Goal: Task Accomplishment & Management: Complete application form

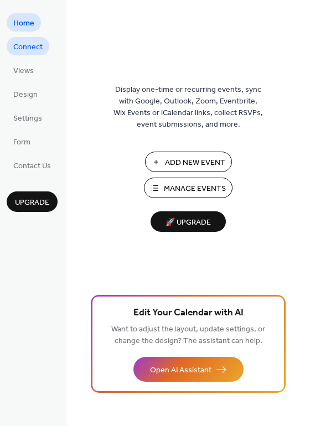
click at [22, 44] on span "Connect" at bounding box center [27, 47] width 29 height 12
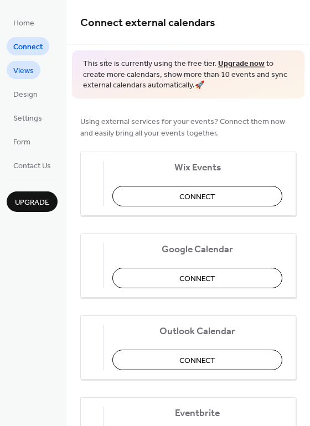
click at [24, 68] on span "Views" at bounding box center [23, 71] width 20 height 12
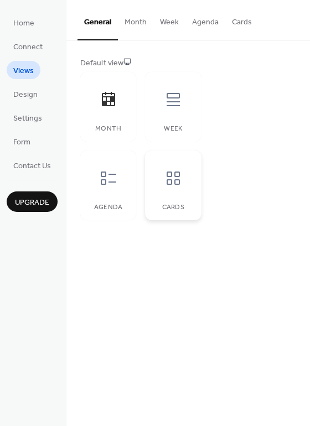
click at [173, 176] on icon at bounding box center [173, 178] width 18 height 18
click at [176, 179] on icon at bounding box center [173, 178] width 18 height 18
click at [28, 91] on span "Design" at bounding box center [25, 95] width 24 height 12
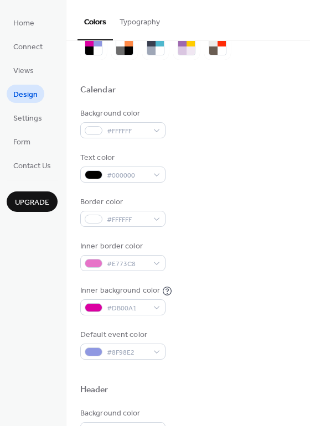
scroll to position [4, 0]
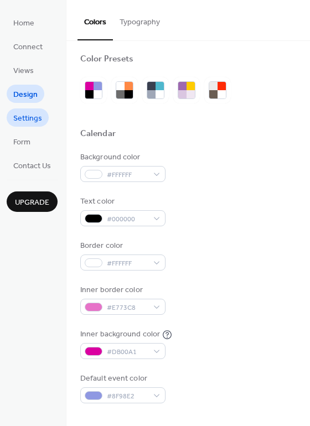
click at [27, 118] on span "Settings" at bounding box center [27, 119] width 29 height 12
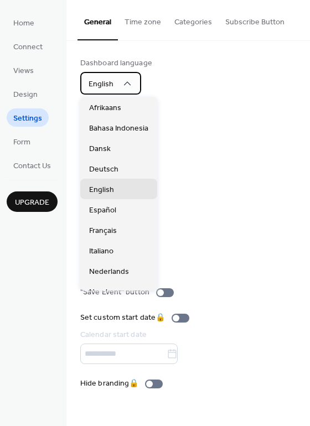
click at [125, 84] on icon at bounding box center [127, 83] width 11 height 11
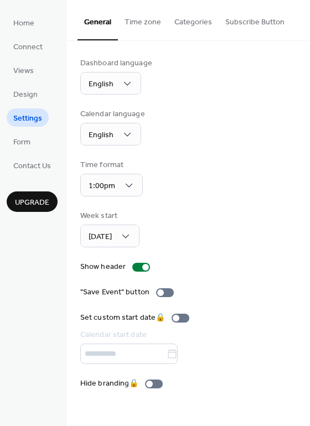
click at [201, 101] on div "Dashboard language English Calendar language English Time format 1:00pm Week st…" at bounding box center [188, 224] width 216 height 332
click at [19, 140] on span "Form" at bounding box center [21, 143] width 17 height 12
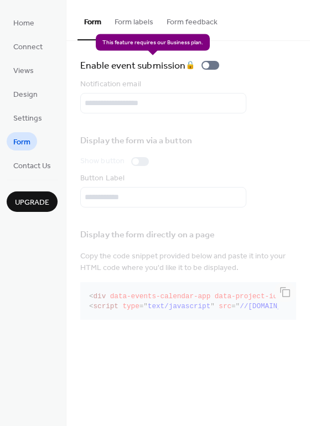
click at [214, 64] on div "Enable event submission 🔒" at bounding box center [151, 65] width 143 height 15
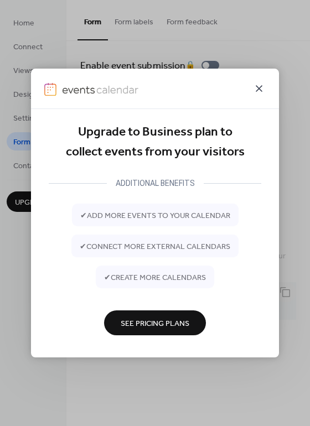
click at [257, 86] on icon at bounding box center [258, 88] width 13 height 13
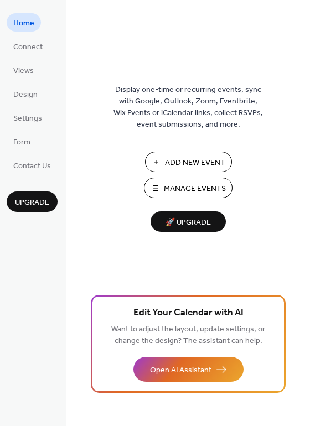
click at [175, 185] on span "Manage Events" at bounding box center [195, 189] width 62 height 12
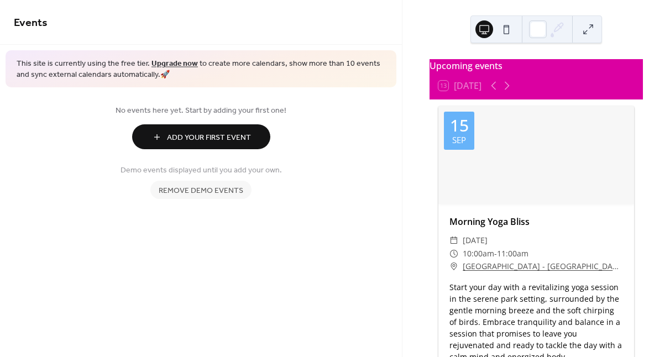
click at [195, 133] on span "Add Your First Event" at bounding box center [209, 138] width 84 height 12
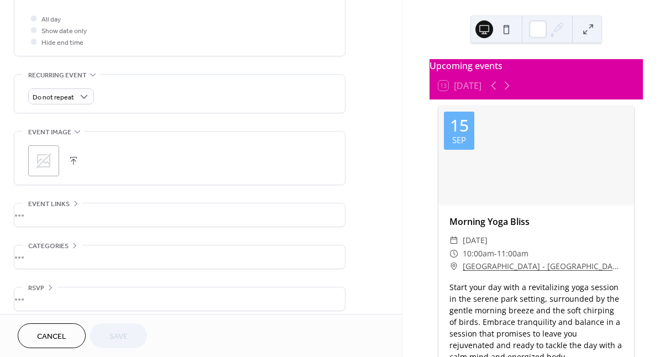
scroll to position [424, 0]
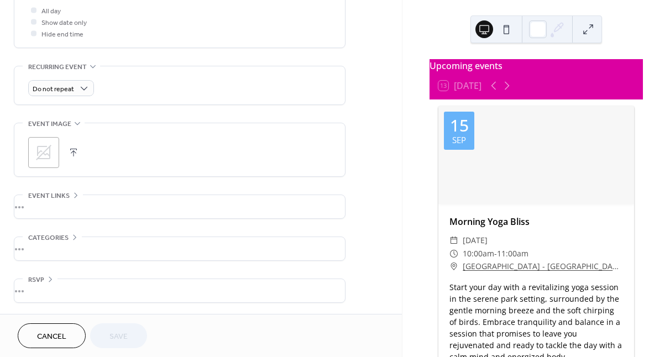
click at [74, 238] on div "•••" at bounding box center [179, 248] width 331 height 23
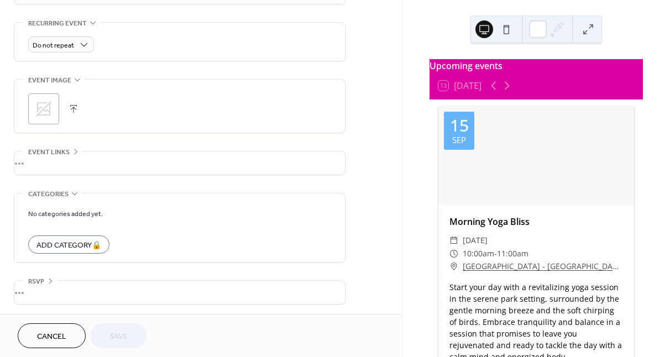
scroll to position [470, 0]
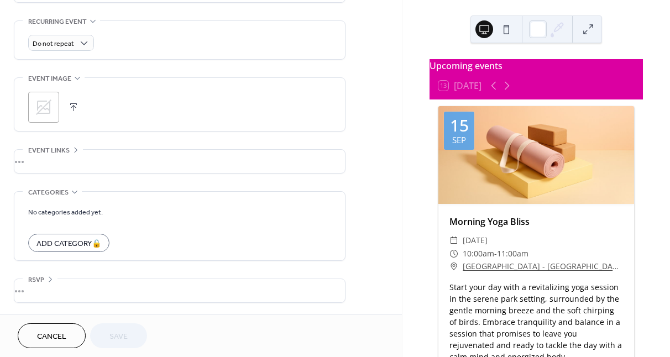
click at [49, 278] on icon at bounding box center [50, 279] width 9 height 9
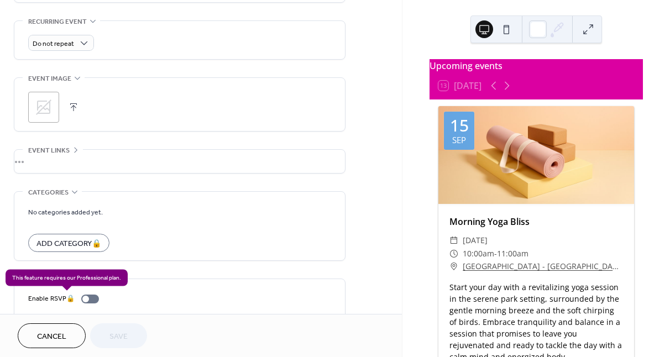
click at [92, 299] on div "Enable RSVP 🔒" at bounding box center [65, 299] width 75 height 12
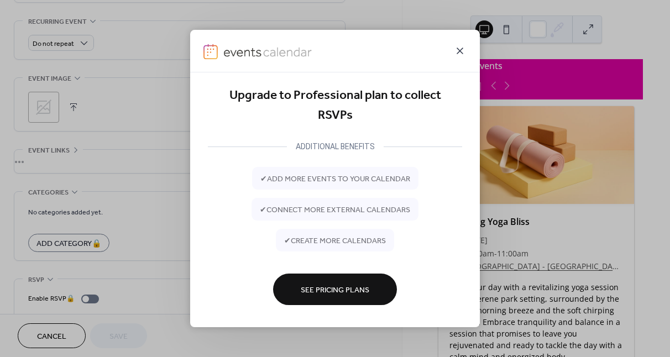
click at [461, 46] on icon at bounding box center [460, 50] width 13 height 13
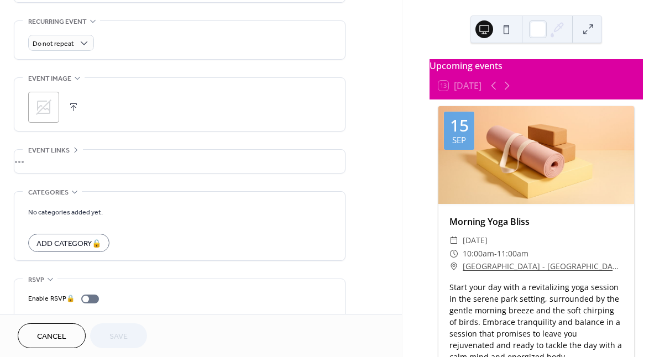
scroll to position [505, 0]
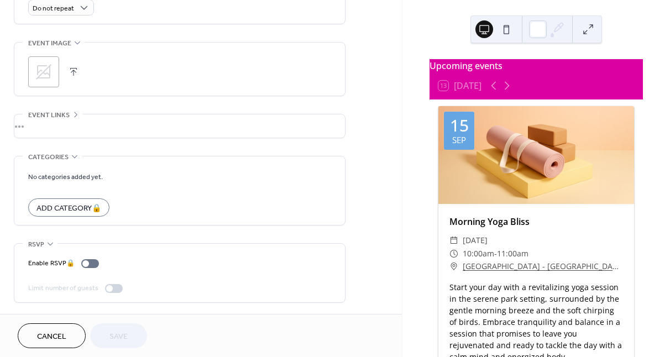
click at [284, 244] on div "•••" at bounding box center [179, 244] width 331 height 1
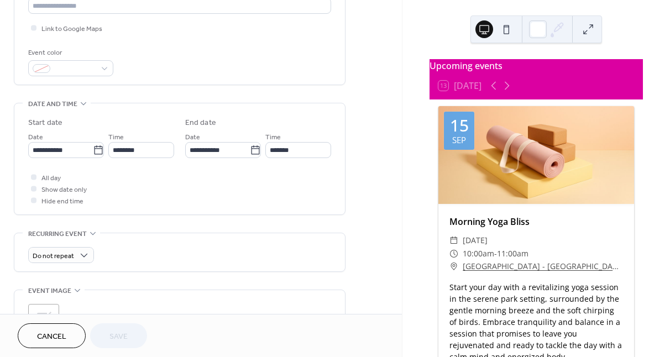
scroll to position [255, 0]
